Goal: Task Accomplishment & Management: Manage account settings

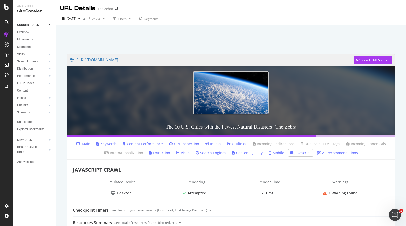
scroll to position [177, 0]
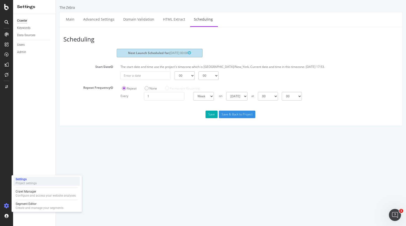
click at [25, 183] on div "Project settings" at bounding box center [26, 183] width 21 height 4
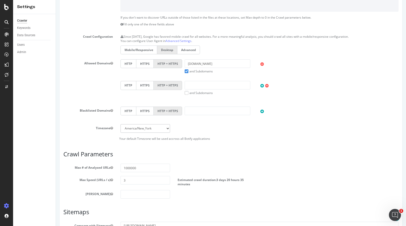
scroll to position [124, 0]
